Goal: Obtain resource: Obtain resource

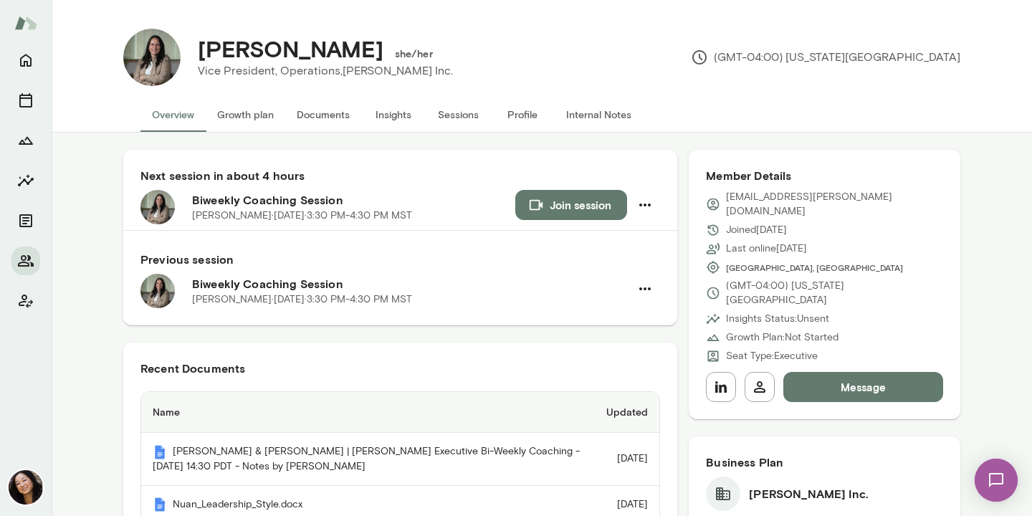
click at [330, 112] on button "Documents" at bounding box center [323, 114] width 76 height 34
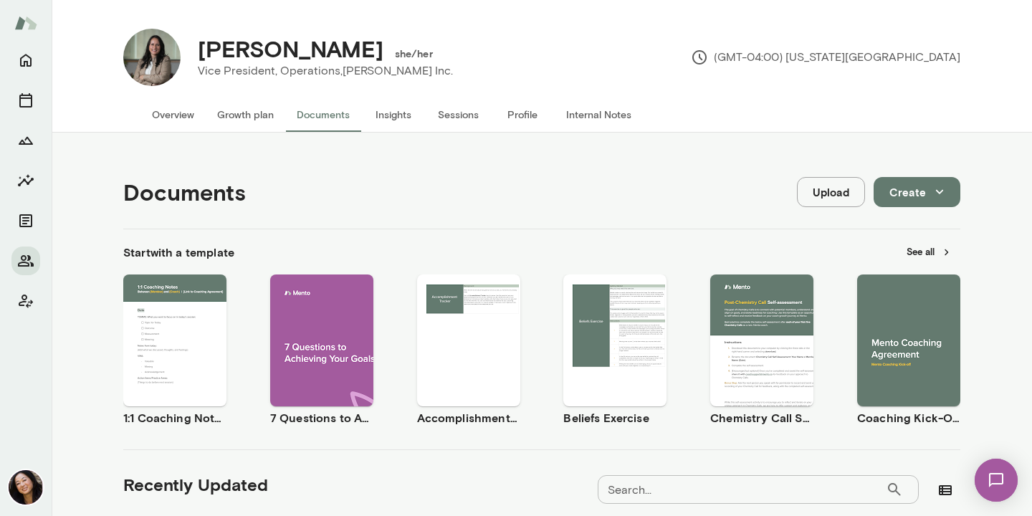
click at [916, 252] on button "See all" at bounding box center [929, 252] width 62 height 22
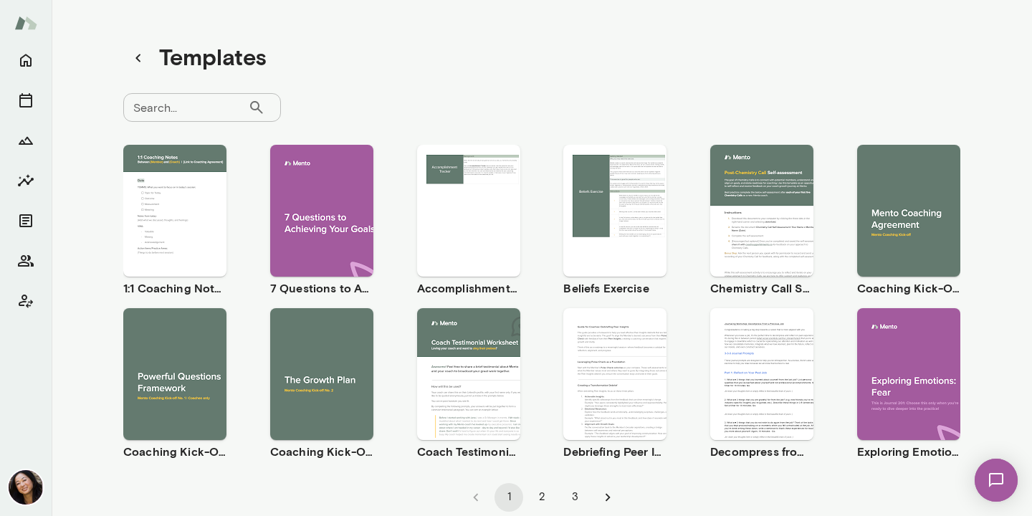
click at [777, 388] on span "Preview" at bounding box center [771, 385] width 32 height 11
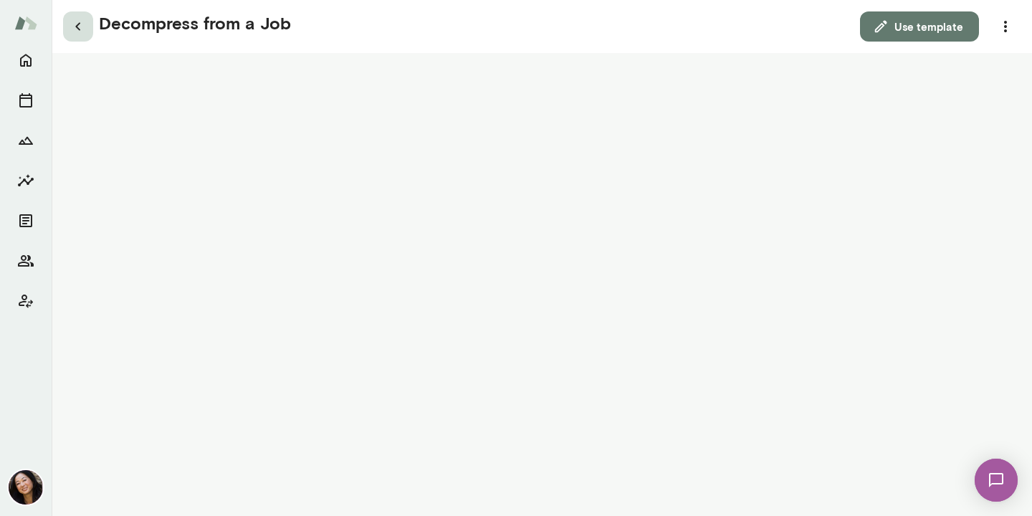
click at [74, 25] on icon "button" at bounding box center [78, 26] width 17 height 17
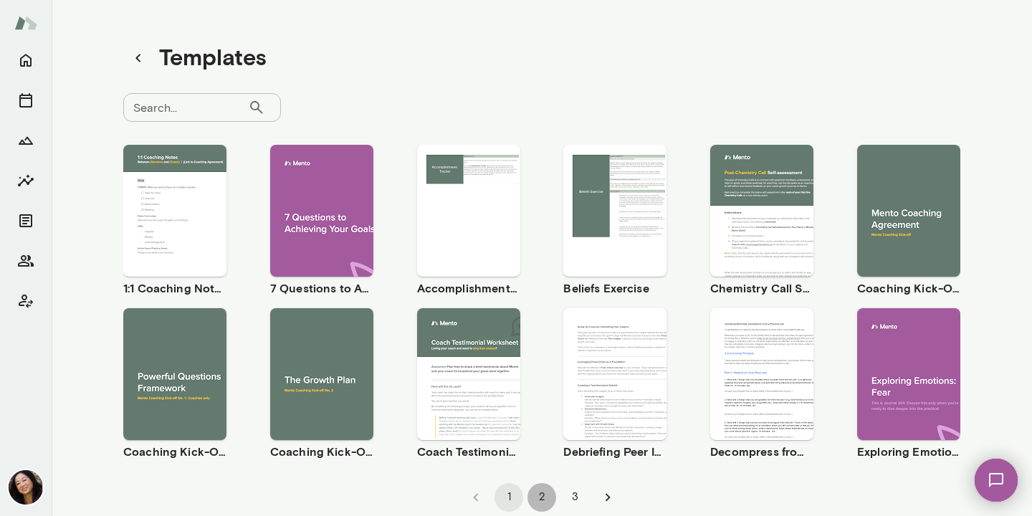
click at [540, 494] on button "2" at bounding box center [541, 497] width 29 height 29
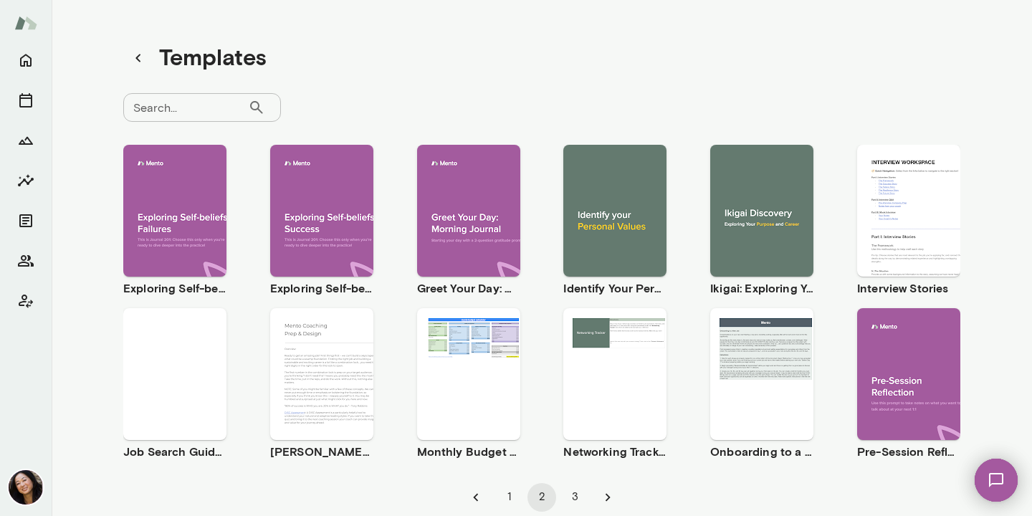
click at [615, 223] on span "Preview" at bounding box center [624, 222] width 32 height 11
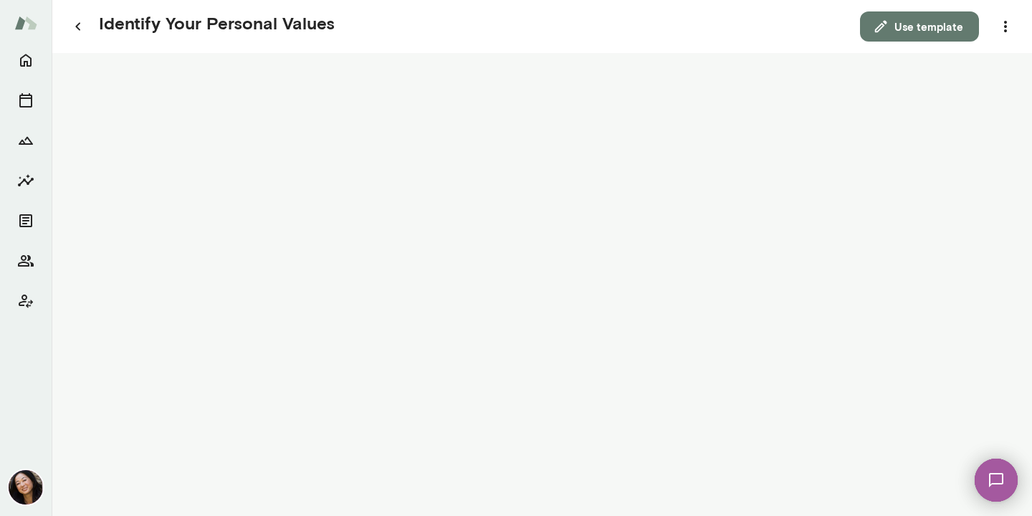
click at [921, 29] on button "Use template" at bounding box center [919, 26] width 119 height 30
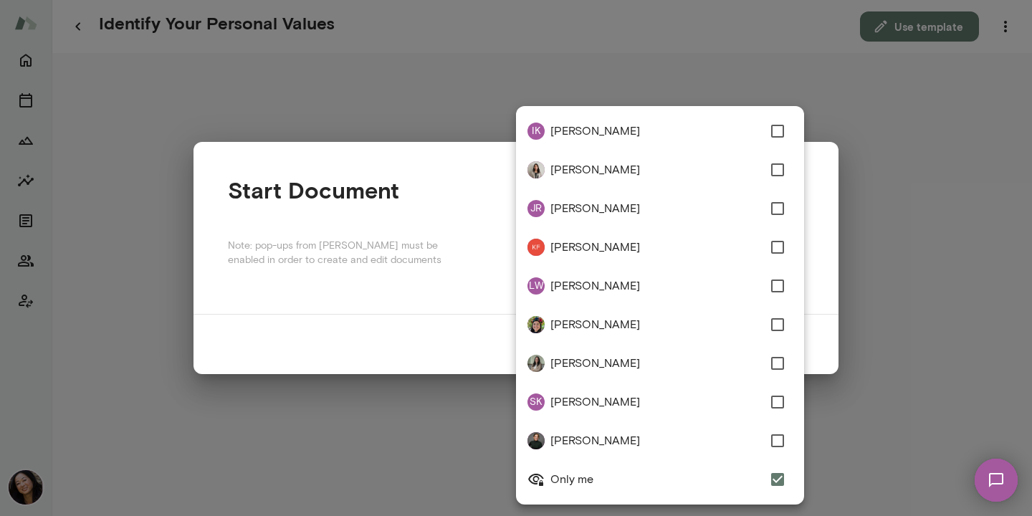
click at [719, 0] on div "**********" at bounding box center [516, 0] width 1032 height 0
type input "**********"
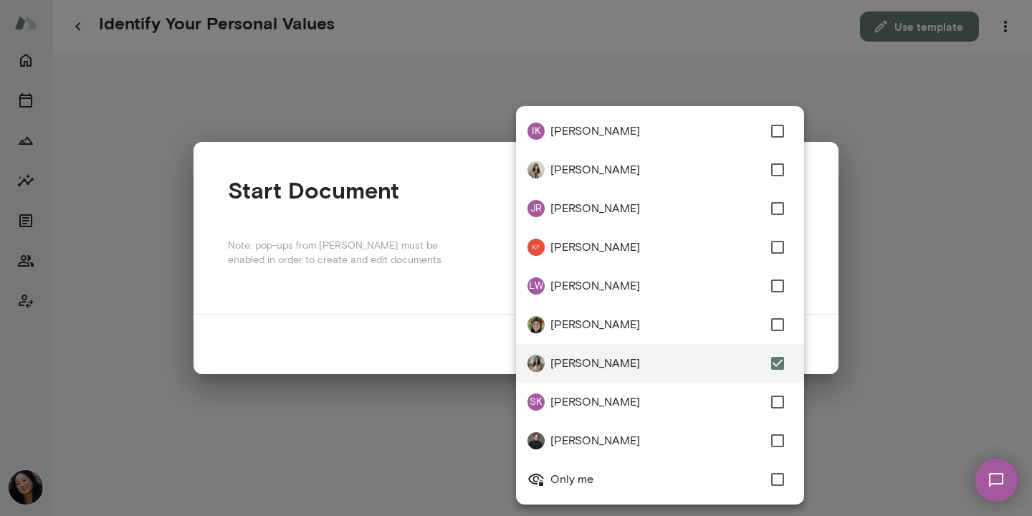
click at [446, 277] on div at bounding box center [516, 258] width 1032 height 516
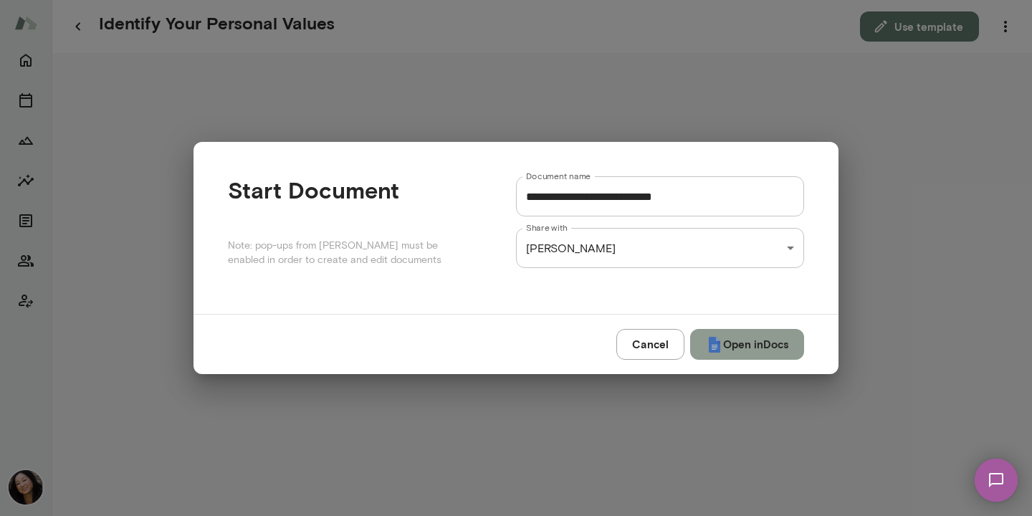
click at [729, 345] on button "Open in Docs" at bounding box center [747, 344] width 114 height 30
